Goal: Task Accomplishment & Management: Use online tool/utility

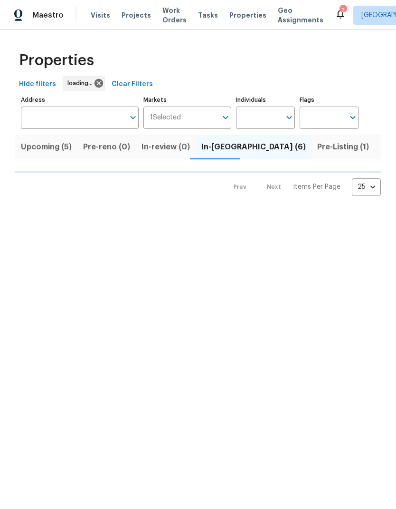
click at [172, 17] on span "Work Orders" at bounding box center [175, 15] width 24 height 19
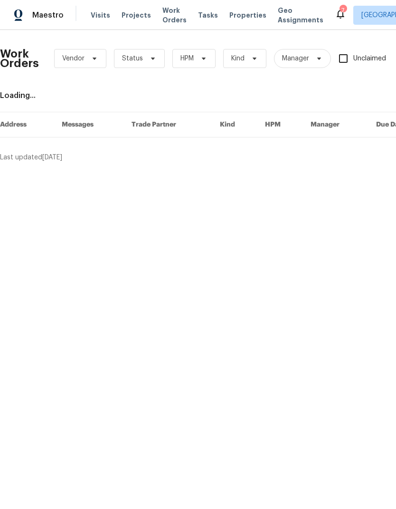
click at [168, 60] on div "Work Orders Vendor Status HPM Kind Manager Unclaimed ​" at bounding box center [261, 59] width 523 height 42
click at [151, 61] on icon at bounding box center [153, 59] width 8 height 8
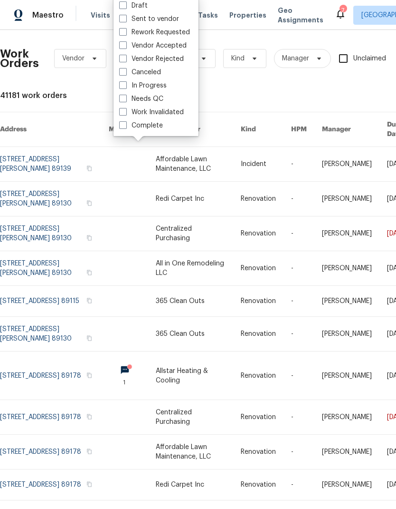
click at [130, 9] on label "Draft" at bounding box center [133, 6] width 29 height 10
click at [126, 7] on input "Draft" at bounding box center [122, 4] width 6 height 6
checkbox input "true"
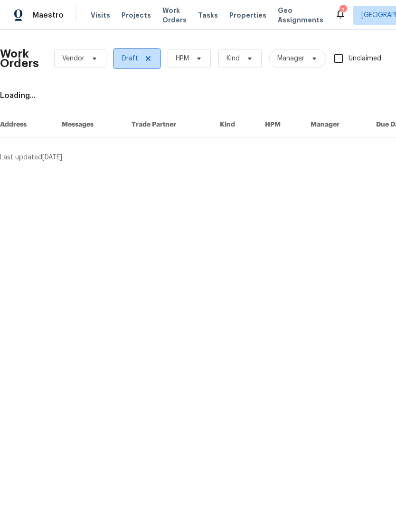
click at [133, 63] on span "Draft" at bounding box center [137, 58] width 46 height 19
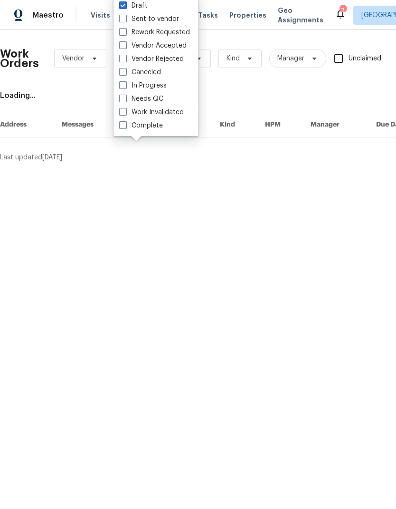
click at [147, 57] on label "Vendor Rejected" at bounding box center [151, 59] width 65 height 10
click at [126, 57] on input "Vendor Rejected" at bounding box center [122, 57] width 6 height 6
checkbox input "true"
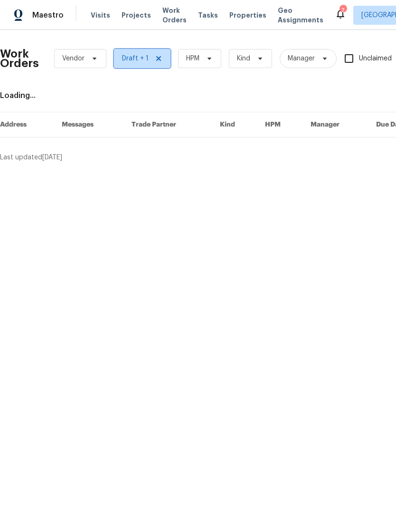
click at [153, 51] on span "Draft + 1" at bounding box center [142, 58] width 57 height 19
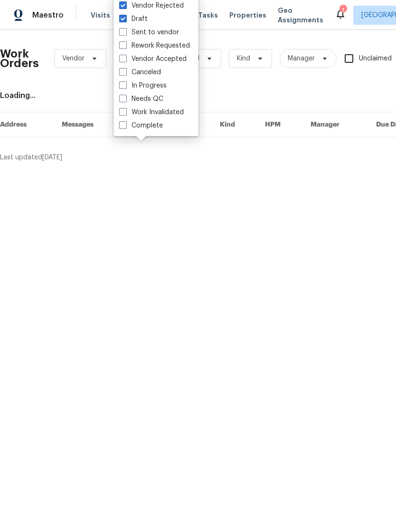
click at [123, 19] on span at bounding box center [123, 19] width 8 height 8
click at [123, 19] on input "Draft" at bounding box center [122, 17] width 6 height 6
checkbox input "false"
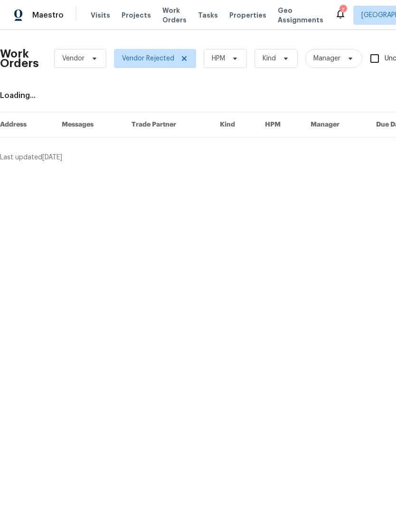
click at [125, 1] on div "Maestro Visits Projects Work Orders Tasks Properties Geo Assignments 7 Las Vega…" at bounding box center [198, 15] width 396 height 30
click at [184, 58] on icon at bounding box center [184, 58] width 5 height 5
